Goal: Task Accomplishment & Management: Manage account settings

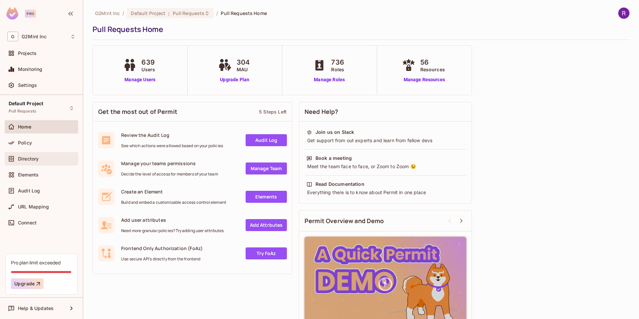
click at [28, 160] on span "Directory" at bounding box center [28, 158] width 21 height 5
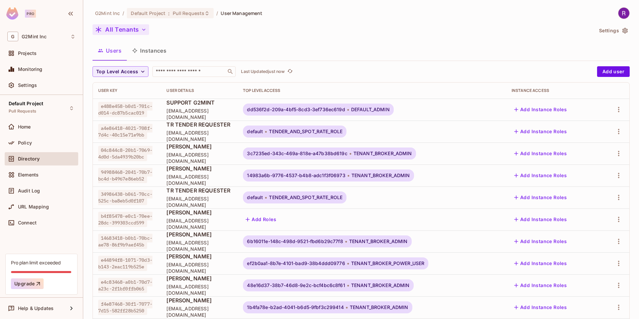
click at [125, 32] on button "All Tenants" at bounding box center [121, 29] width 57 height 11
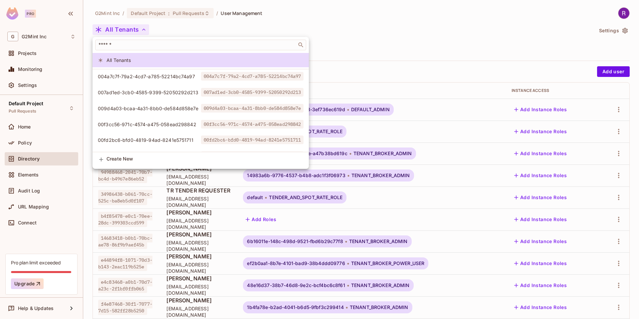
click at [363, 21] on div at bounding box center [319, 159] width 639 height 319
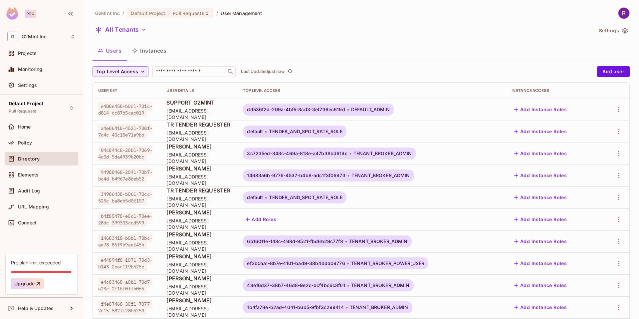
click at [187, 78] on div "Top Level Access ​ Last Updated just now Add user User Key User Details Top Lev…" at bounding box center [361, 258] width 537 height 384
click at [187, 74] on input "text" at bounding box center [190, 71] width 70 height 7
type input "**********"
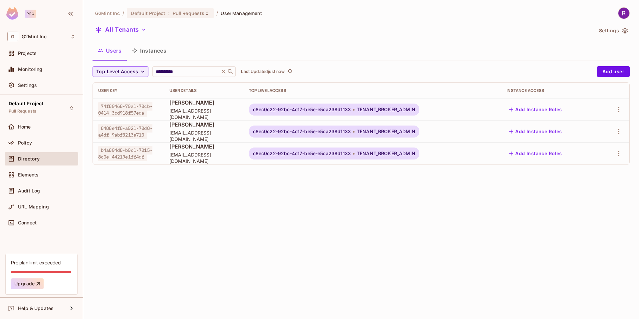
click at [280, 30] on div "All Tenants" at bounding box center [343, 30] width 501 height 13
click at [615, 128] on icon "button" at bounding box center [619, 132] width 8 height 8
click at [596, 173] on div "Edit Attributes" at bounding box center [592, 176] width 33 height 7
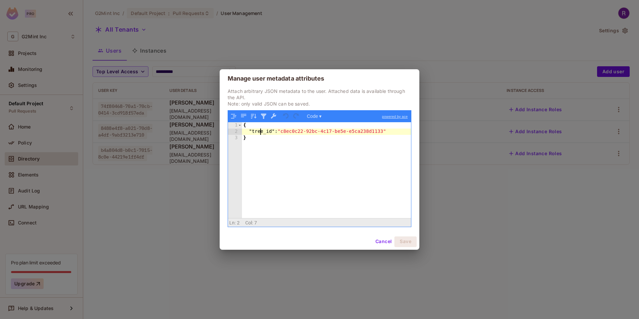
click at [260, 133] on div "{ "tree_id" : "c8ec0c22-92bc-4c17-be5e-e5ca238d1133" }" at bounding box center [326, 176] width 169 height 108
